Goal: Task Accomplishment & Management: Complete application form

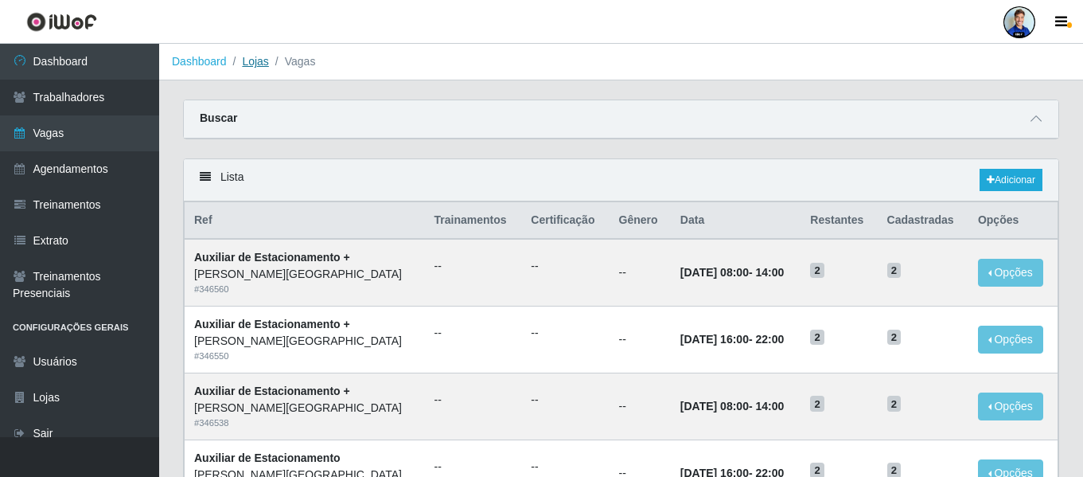
click at [253, 60] on link "Lojas" at bounding box center [255, 61] width 26 height 13
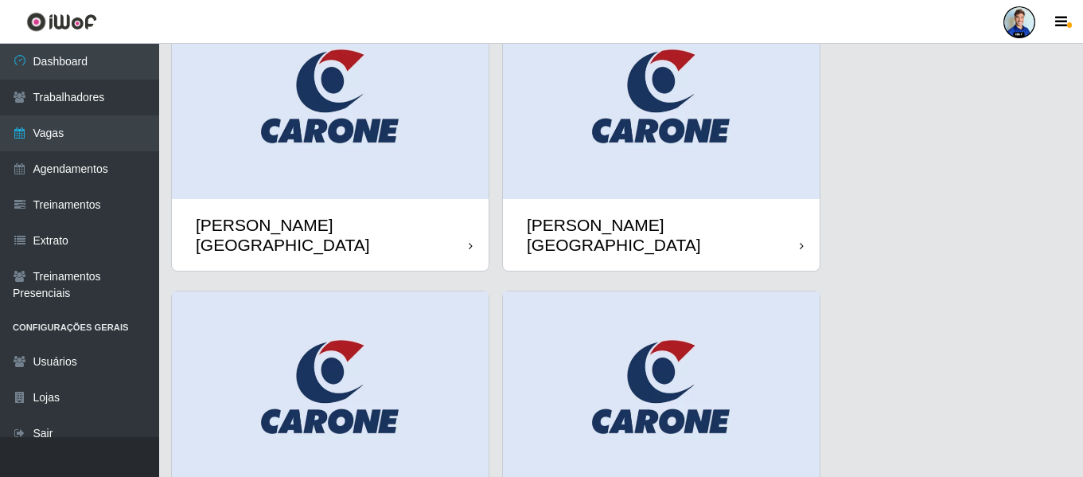
scroll to position [106, 0]
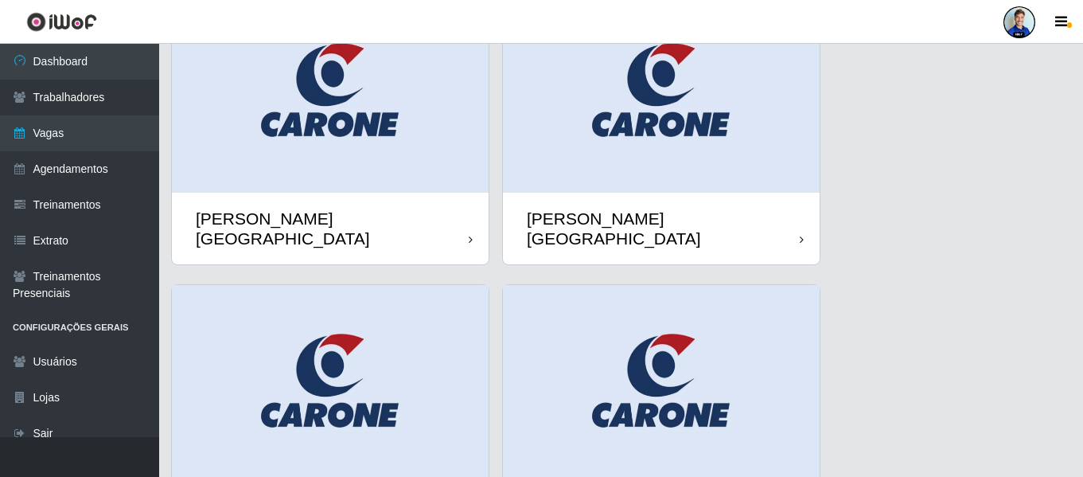
click at [376, 142] on img at bounding box center [330, 93] width 317 height 198
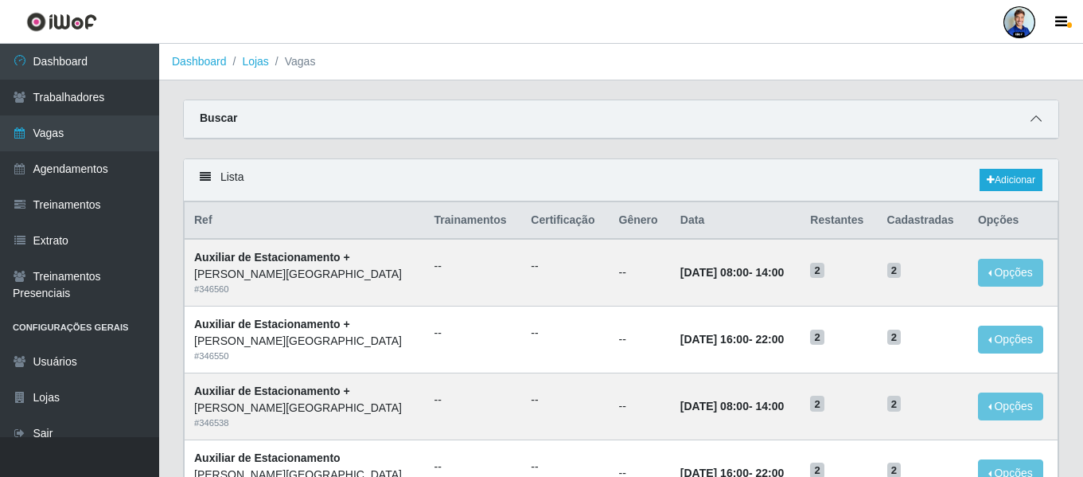
click at [1033, 122] on div "Buscar" at bounding box center [621, 119] width 874 height 38
click at [1033, 122] on icon at bounding box center [1035, 118] width 11 height 11
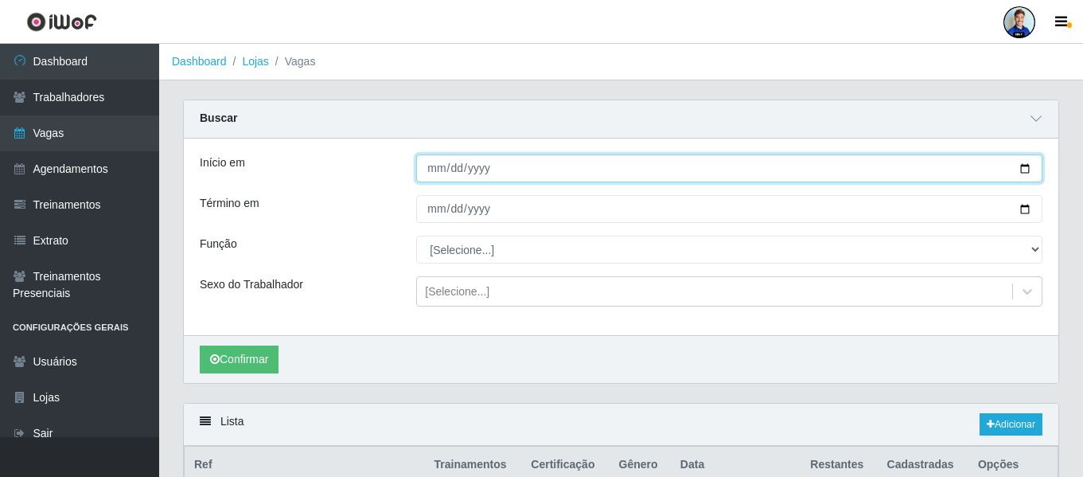
click at [430, 173] on input "Início em" at bounding box center [729, 168] width 626 height 28
type input "[DATE]"
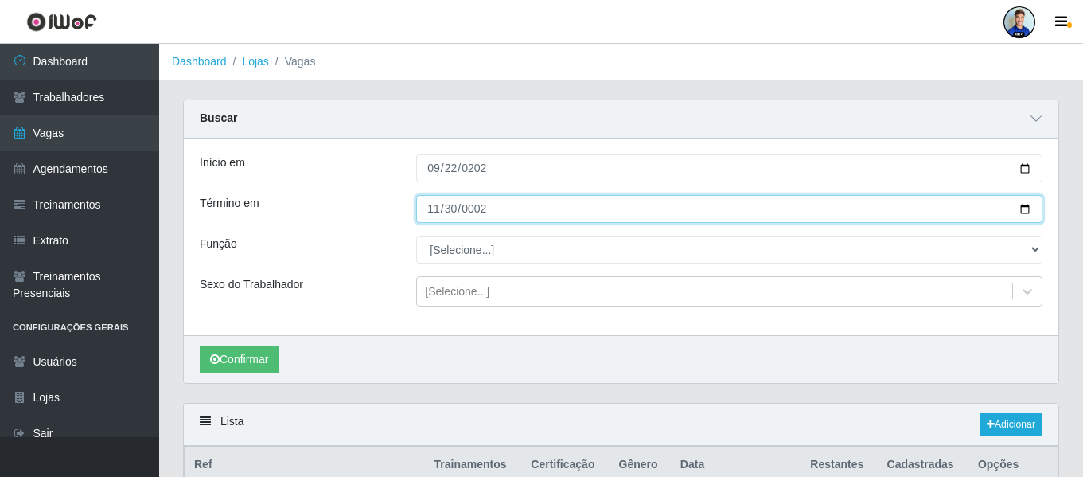
type input "0022-11-30"
type input "[DATE]"
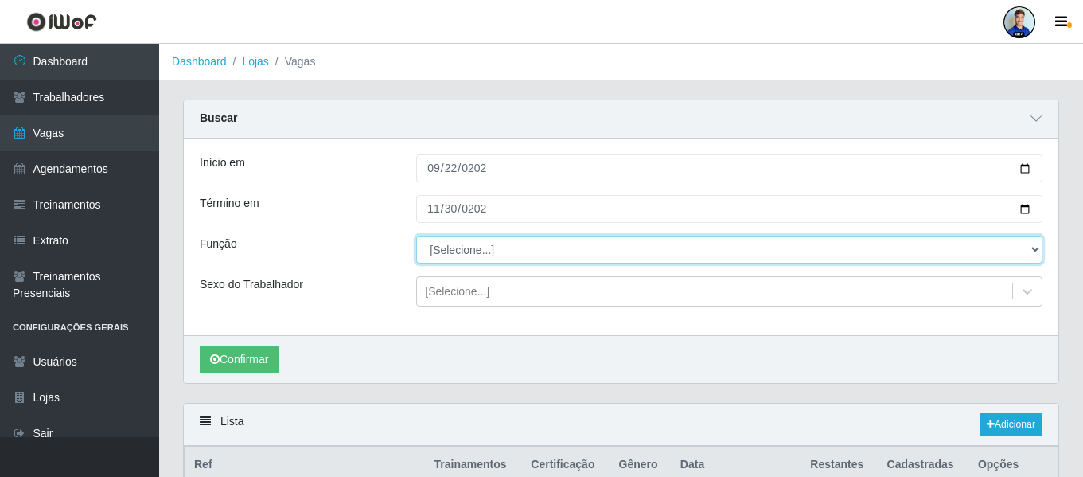
click at [449, 248] on select "[Selecione...] Auxiliar de Depósito Auxiliar de Depósito + Auxiliar de Depósito…" at bounding box center [729, 250] width 626 height 28
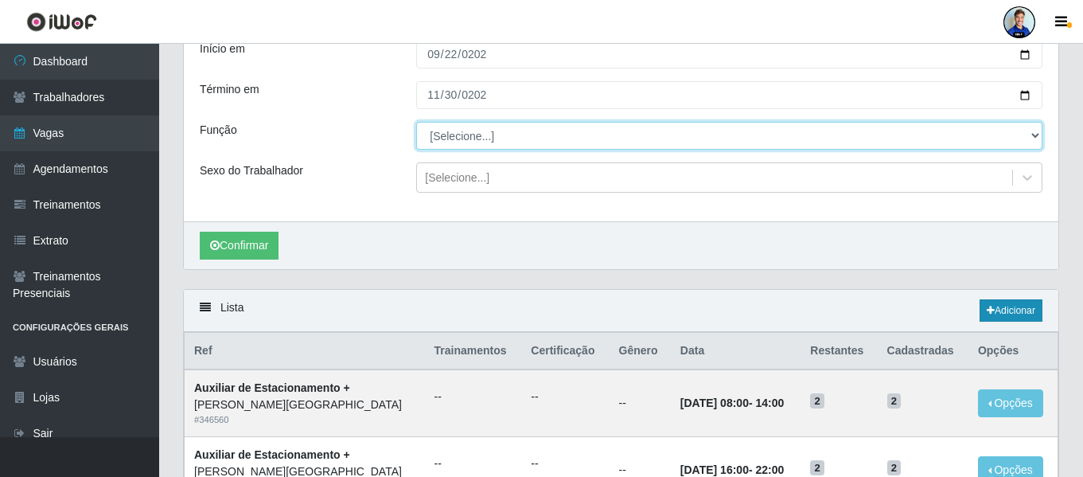
scroll to position [113, 0]
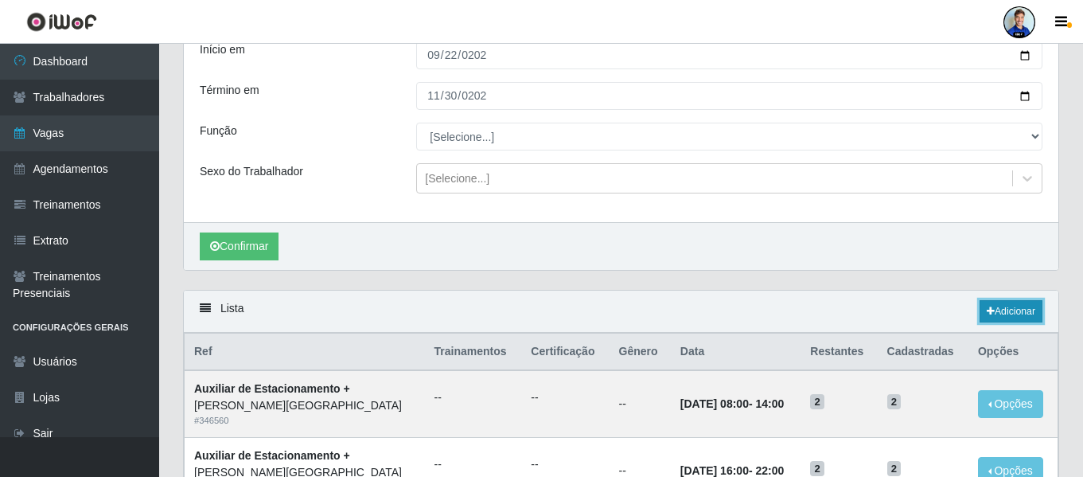
click at [994, 313] on link "Adicionar" at bounding box center [1010, 311] width 63 height 22
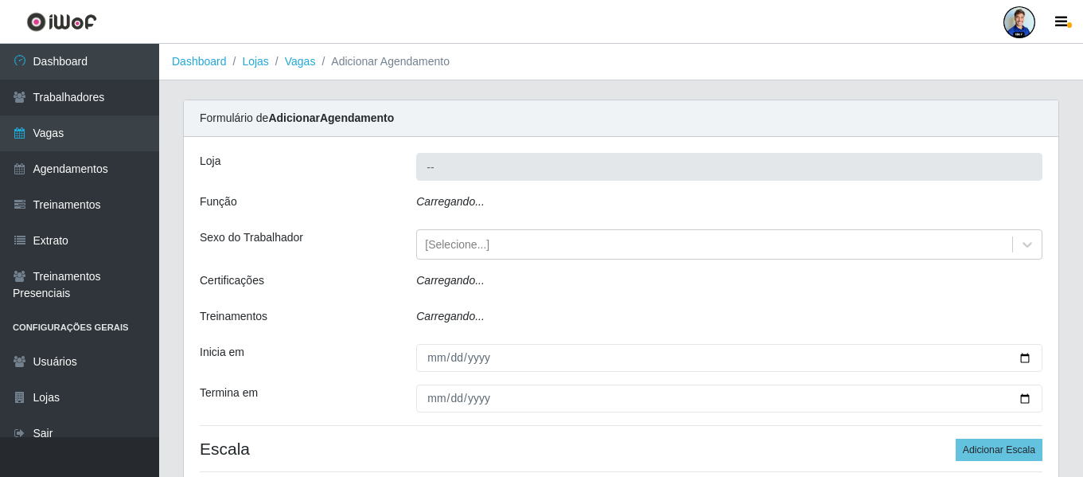
type input "[PERSON_NAME][GEOGRAPHIC_DATA]"
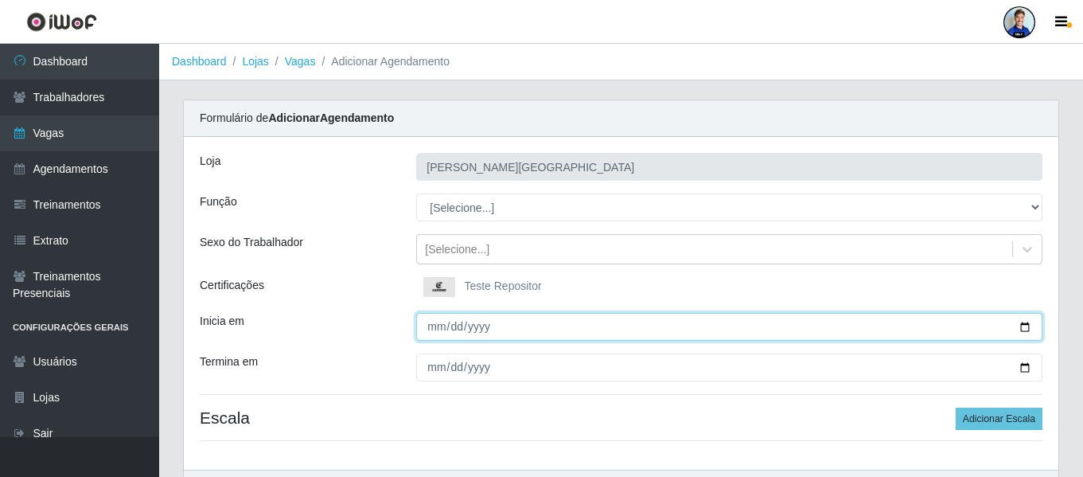
click at [426, 334] on input "Inicia em" at bounding box center [729, 327] width 626 height 28
type input "[DATE]"
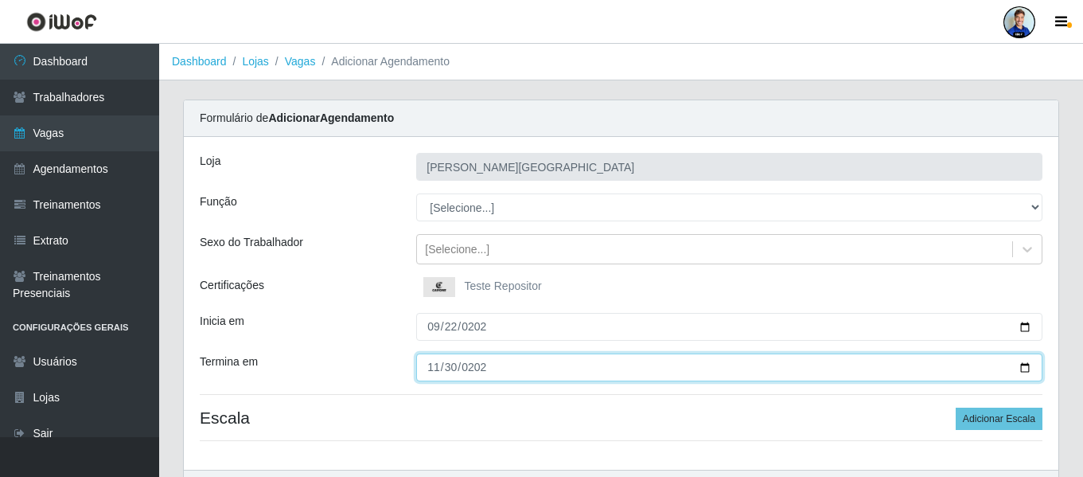
type input "[DATE]"
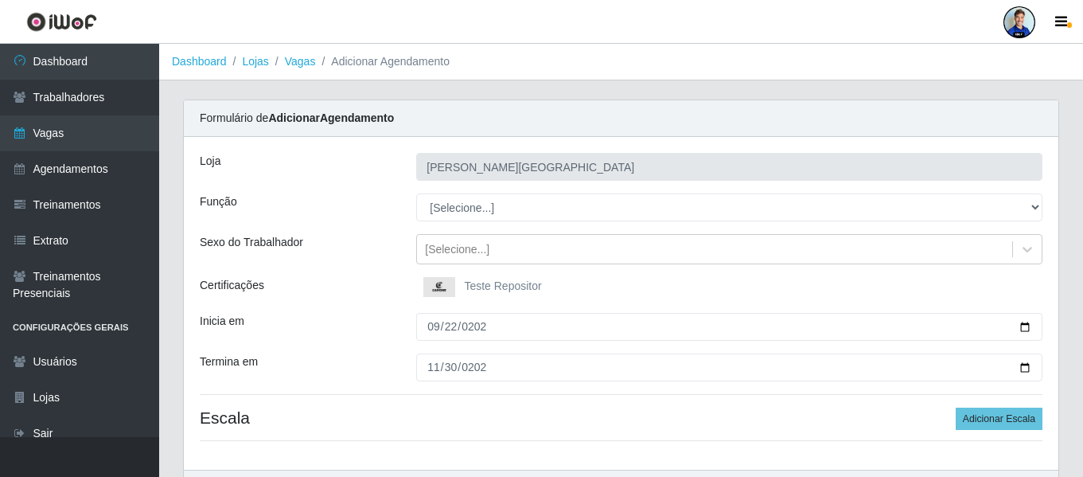
click at [374, 296] on div "Certificações" at bounding box center [296, 288] width 216 height 23
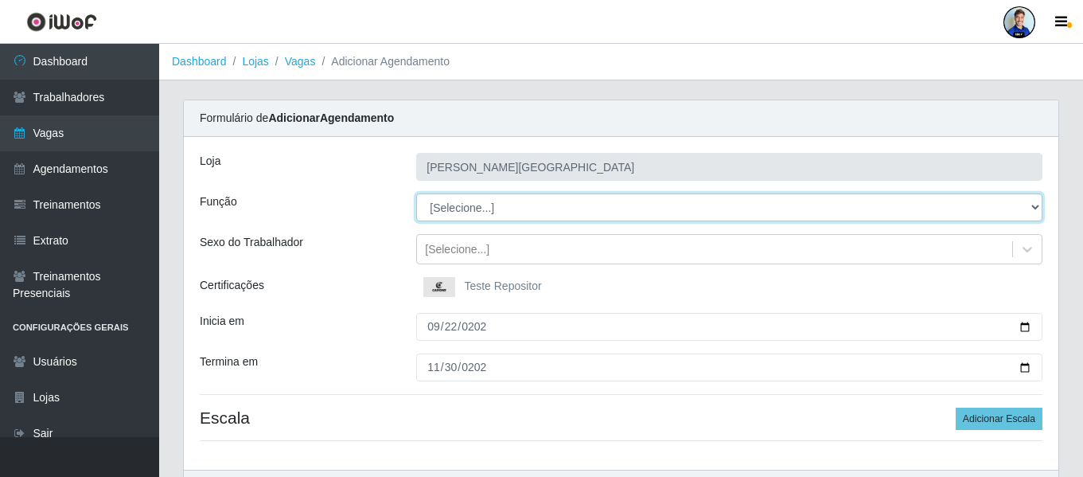
click at [450, 206] on select "[Selecione...] Auxiliar de Depósito Auxiliar de Depósito + Auxiliar de Depósito…" at bounding box center [729, 207] width 626 height 28
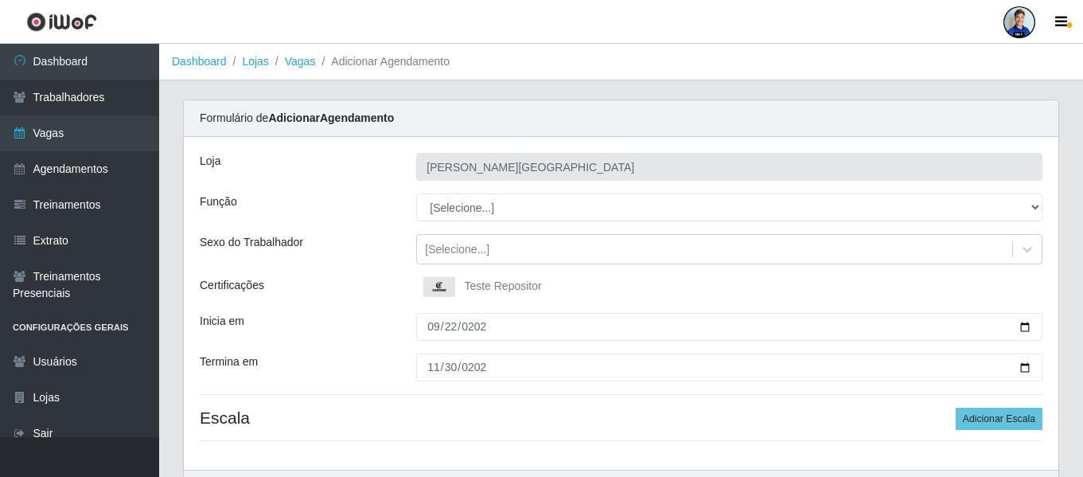
click at [384, 188] on div "[PERSON_NAME][GEOGRAPHIC_DATA] Função [Selecione...] Auxiliar de Depósito Auxil…" at bounding box center [621, 303] width 874 height 333
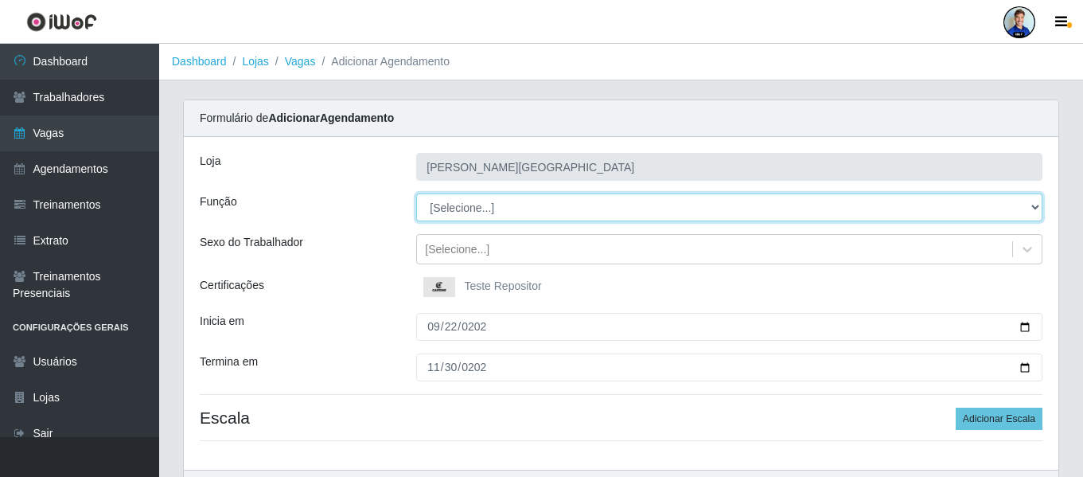
click at [450, 212] on select "[Selecione...] Auxiliar de Depósito Auxiliar de Depósito + Auxiliar de Depósito…" at bounding box center [729, 207] width 626 height 28
select select "106"
click at [416, 193] on select "[Selecione...] Auxiliar de Depósito Auxiliar de Depósito + Auxiliar de Depósito…" at bounding box center [729, 207] width 626 height 28
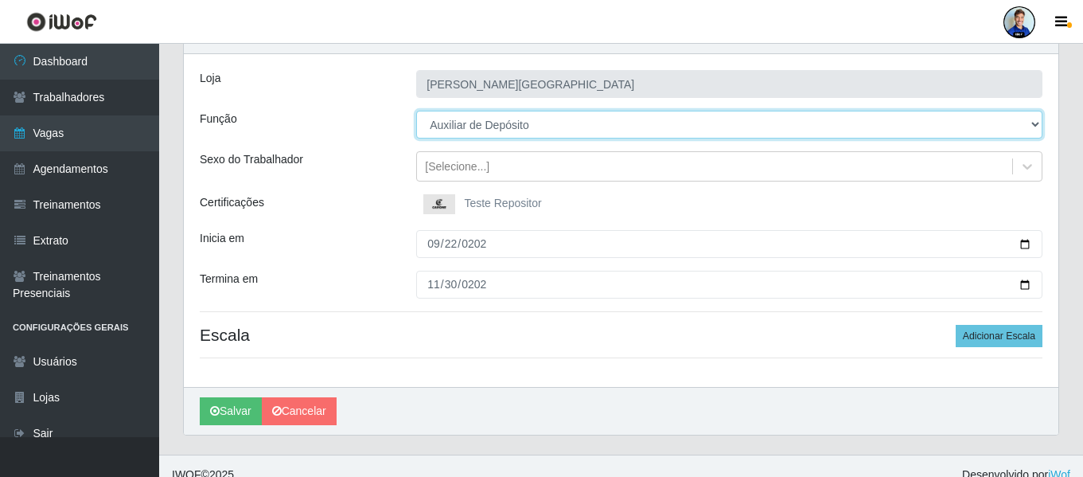
scroll to position [84, 0]
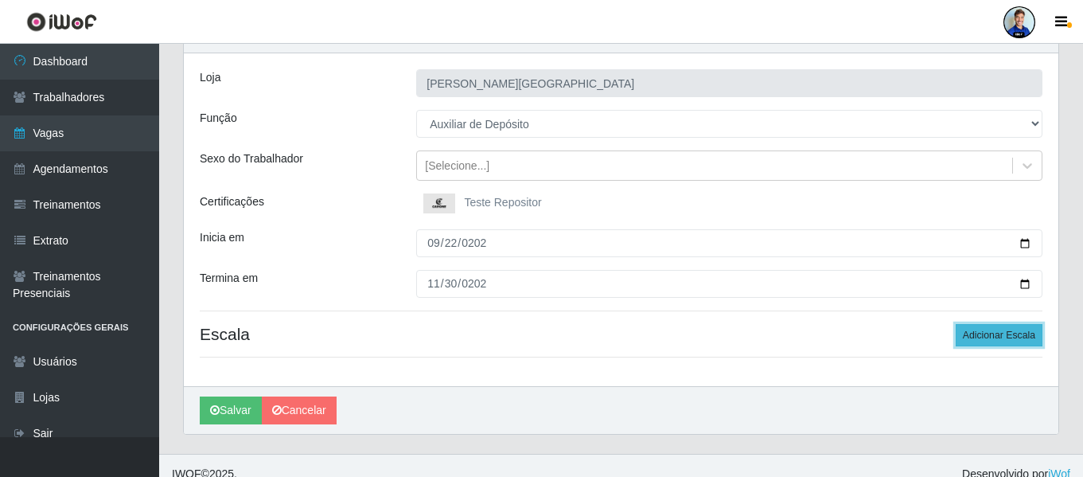
click at [1007, 345] on button "Adicionar Escala" at bounding box center [999, 335] width 87 height 22
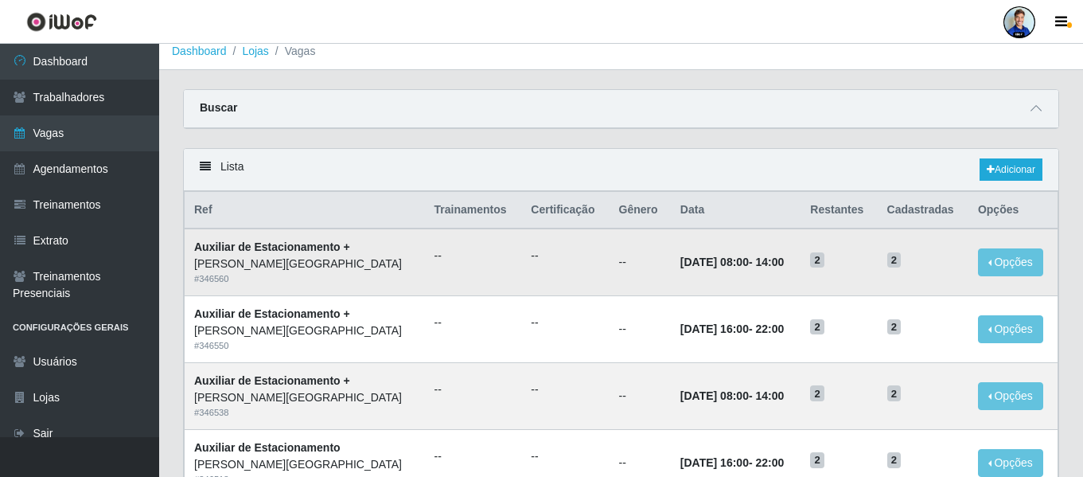
scroll to position [14, 0]
